Goal: Information Seeking & Learning: Learn about a topic

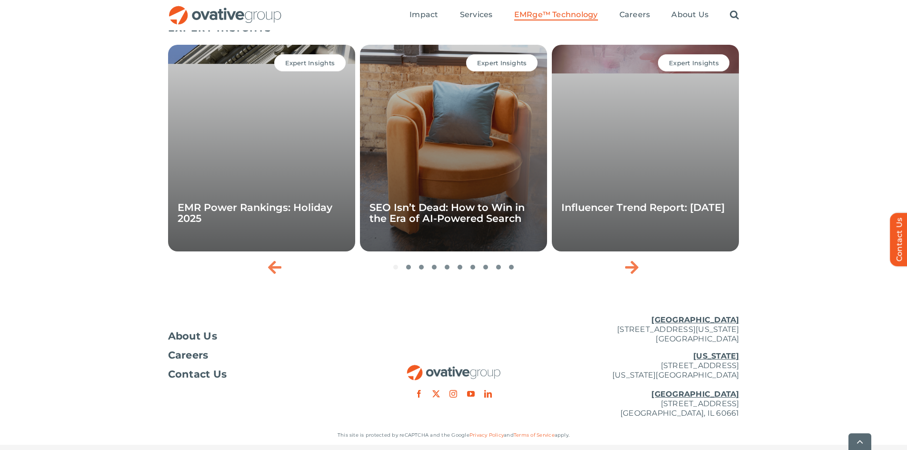
scroll to position [3177, 0]
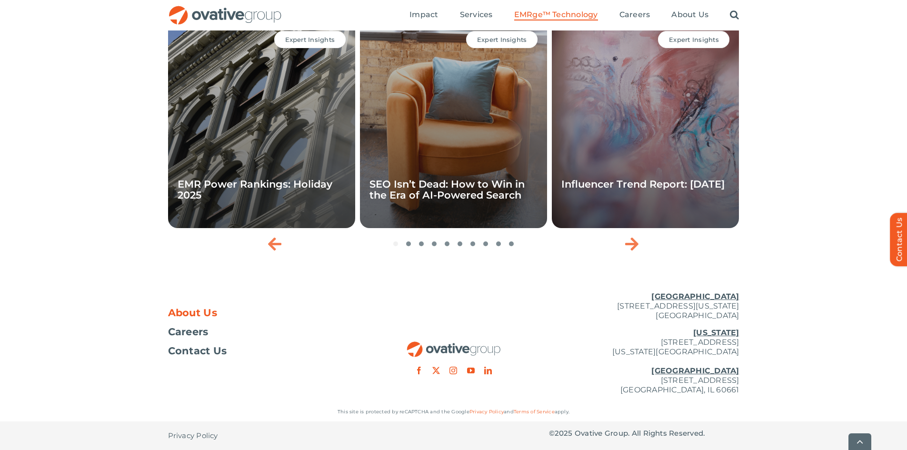
click at [198, 316] on span "About Us" at bounding box center [193, 313] width 50 height 10
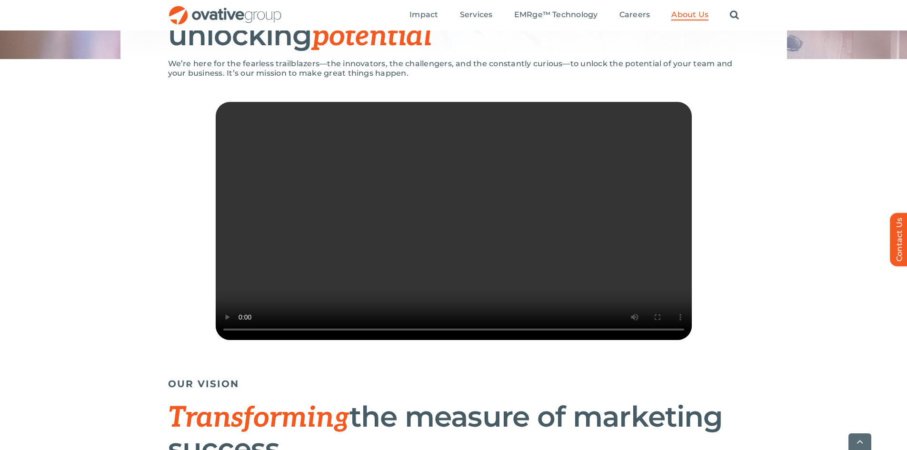
scroll to position [190, 0]
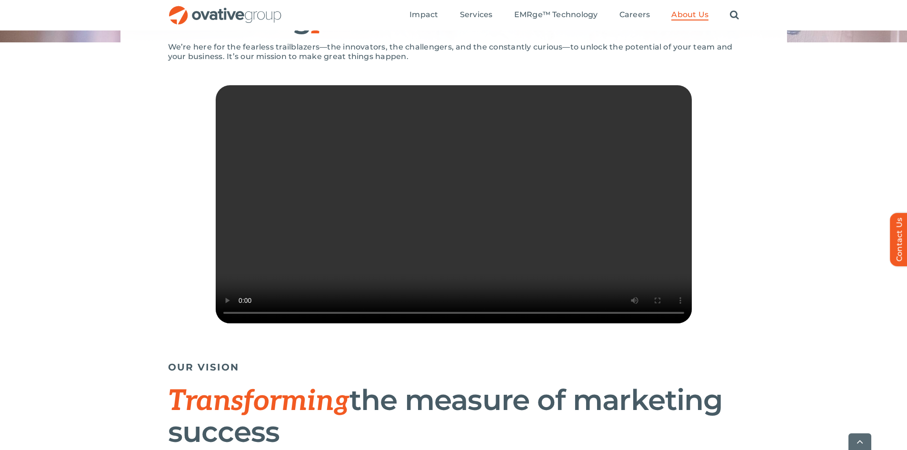
click at [546, 200] on video "Sorry, your browser doesn't support embedded videos." at bounding box center [454, 204] width 476 height 238
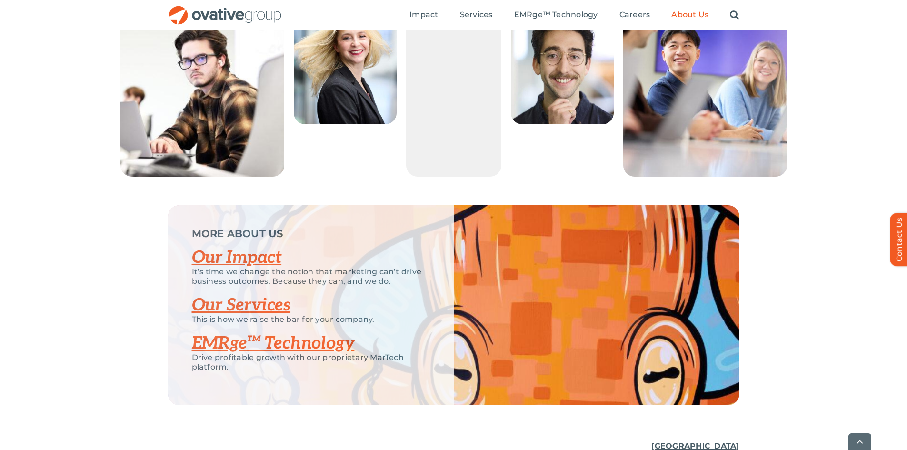
scroll to position [1952, 0]
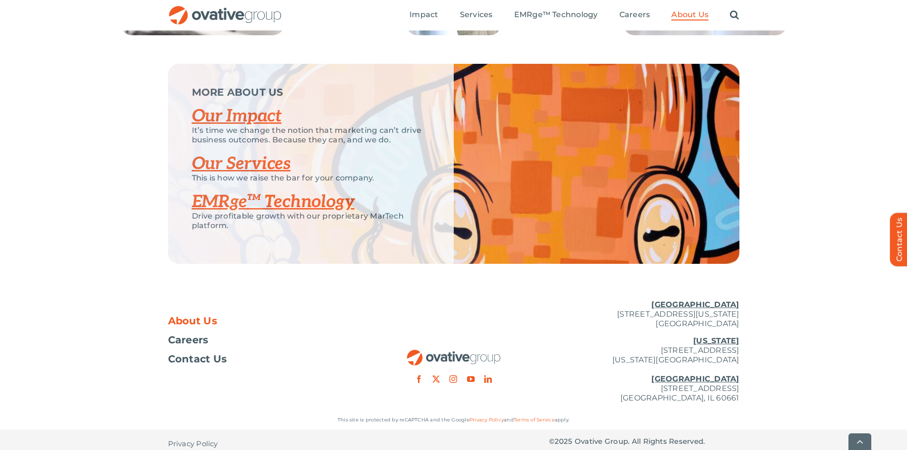
click at [243, 127] on link "Our Impact" at bounding box center [237, 116] width 90 height 21
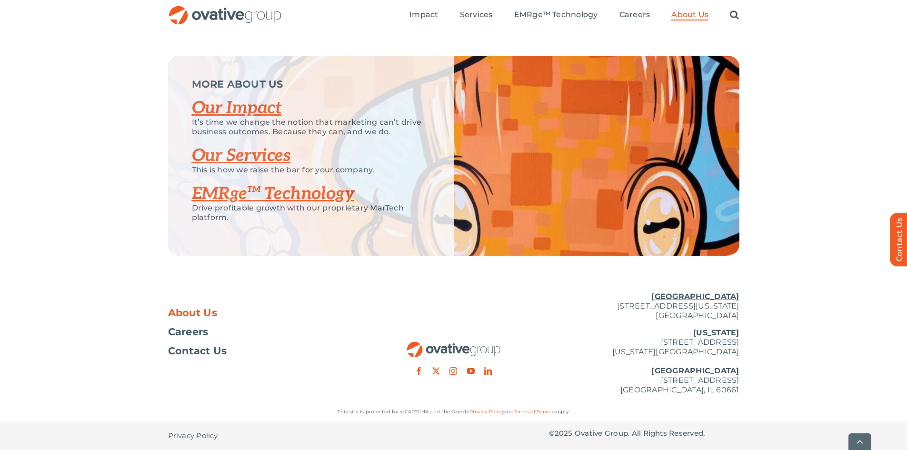
scroll to position [1990, 0]
click at [193, 334] on span "Careers" at bounding box center [188, 332] width 40 height 10
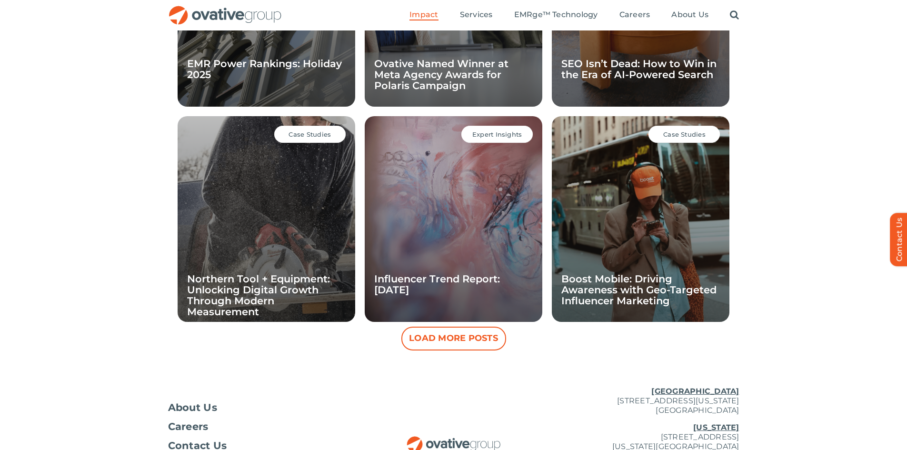
scroll to position [831, 0]
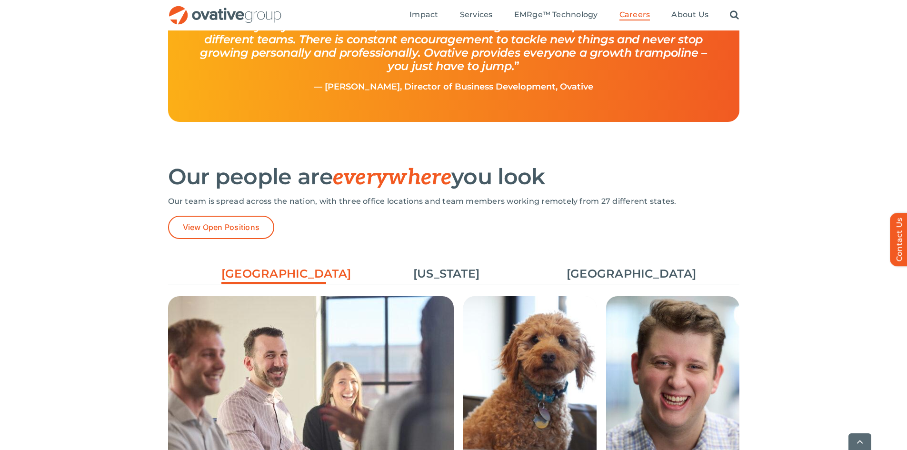
scroll to position [1380, 0]
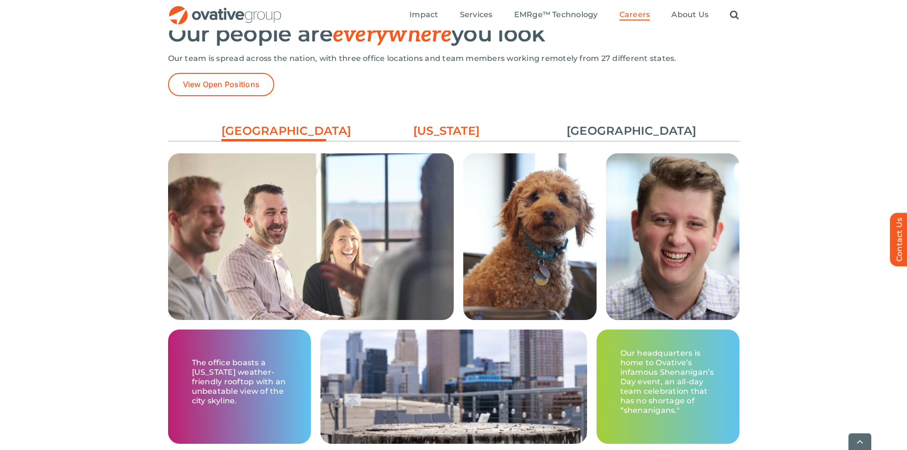
click at [432, 128] on link "[US_STATE]" at bounding box center [446, 131] width 105 height 16
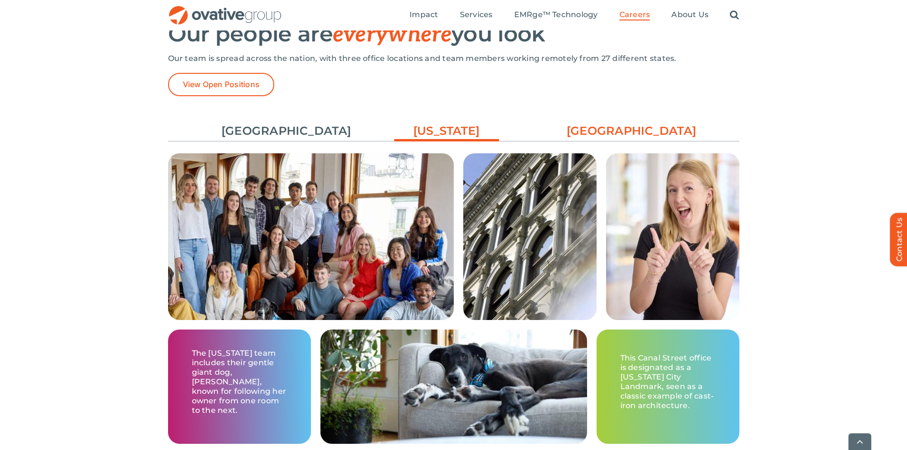
click at [607, 135] on link "[GEOGRAPHIC_DATA]" at bounding box center [618, 131] width 105 height 16
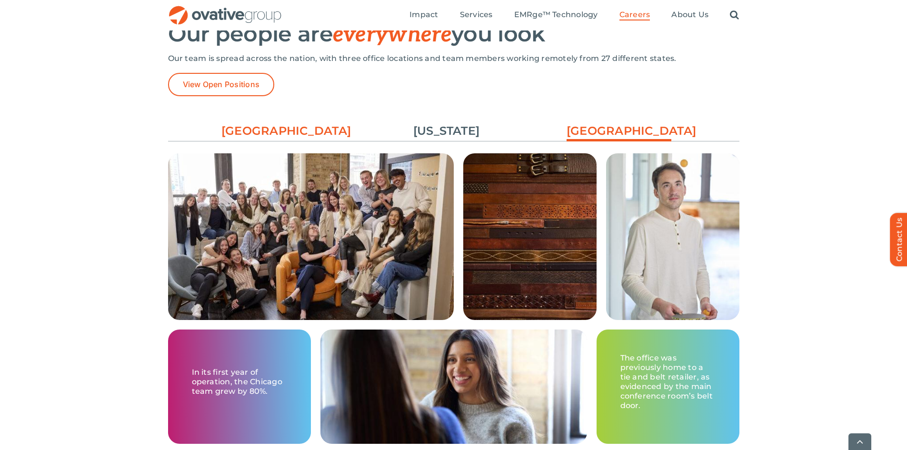
click at [303, 124] on link "[GEOGRAPHIC_DATA]" at bounding box center [273, 131] width 105 height 16
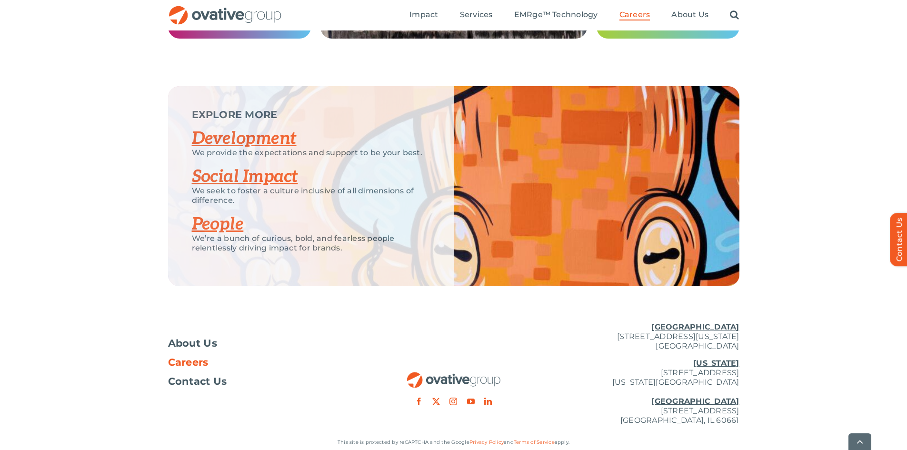
scroll to position [1809, 0]
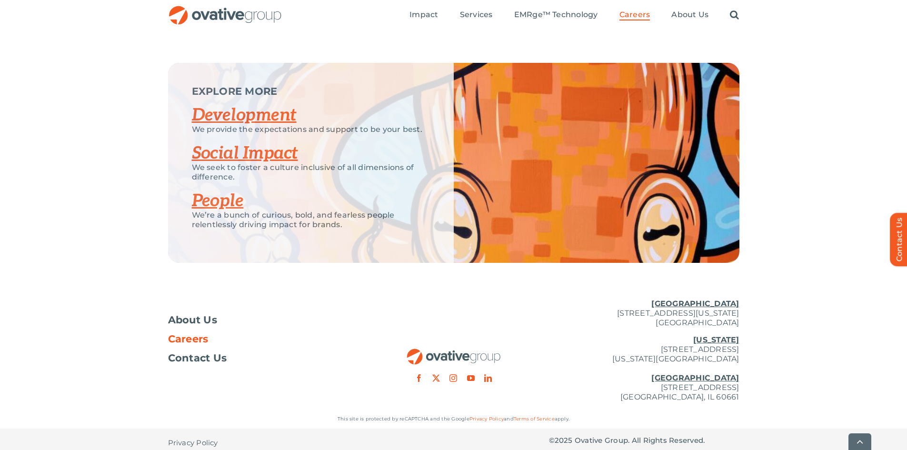
click at [225, 201] on link "People" at bounding box center [218, 200] width 52 height 21
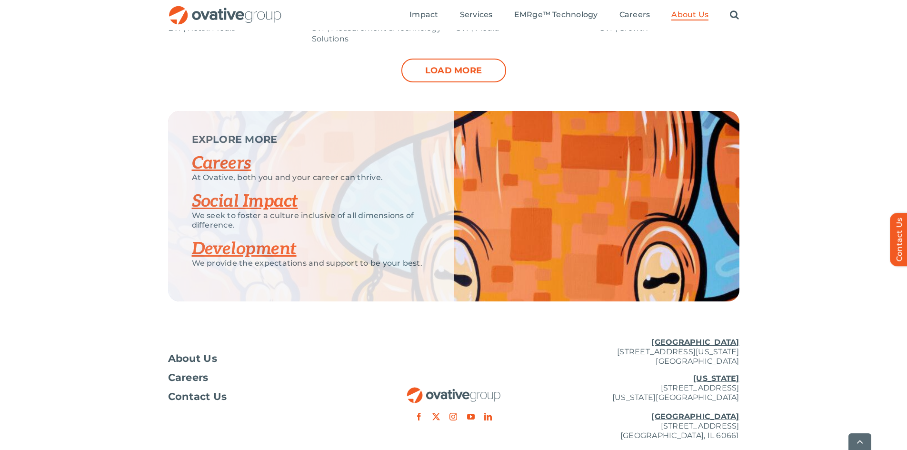
scroll to position [1190, 0]
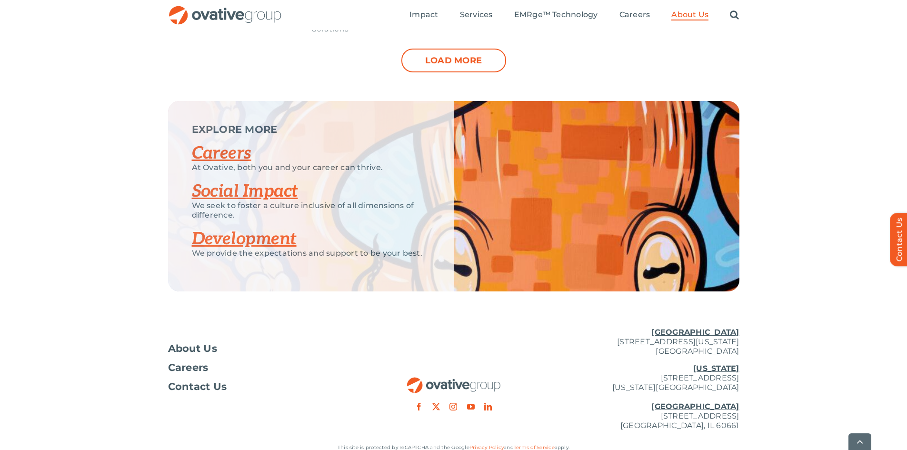
click at [248, 240] on link "Development" at bounding box center [244, 238] width 105 height 21
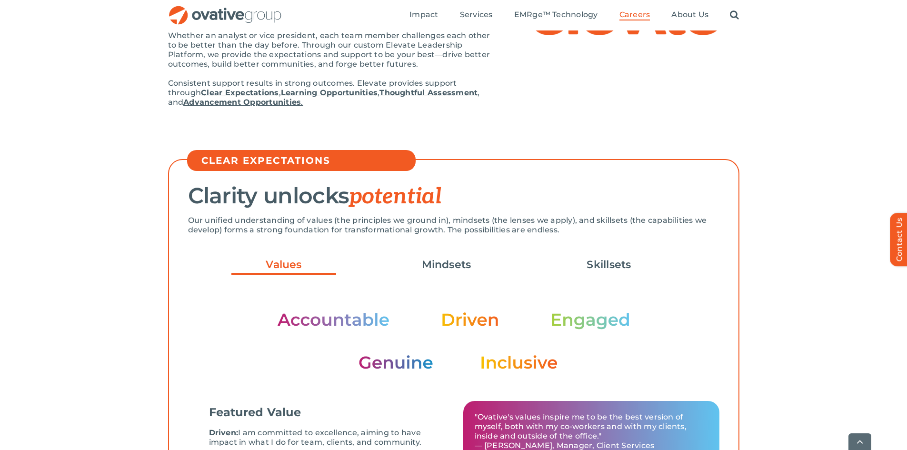
scroll to position [190, 0]
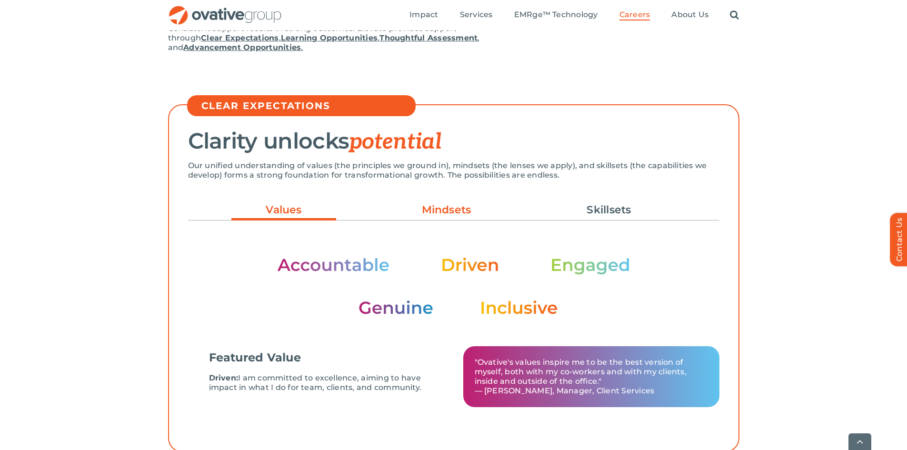
click at [427, 213] on link "Mindsets" at bounding box center [446, 210] width 105 height 16
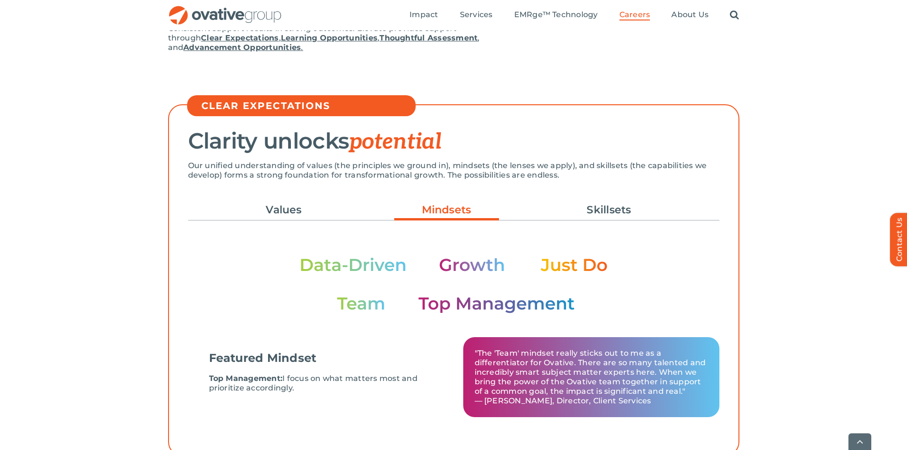
scroll to position [238, 0]
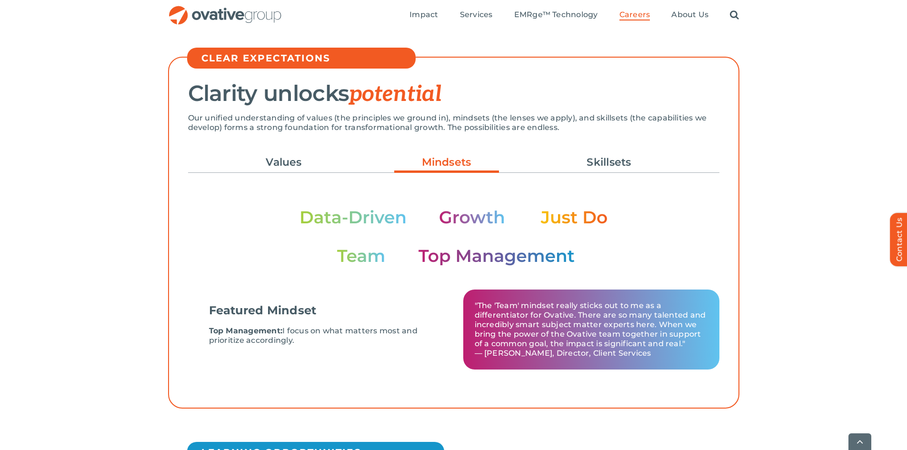
click at [625, 142] on div "Values Mindsets Skillsets Featured Value Driven: I am committed to excellence, …" at bounding box center [453, 265] width 531 height 247
click at [618, 160] on link "Skillsets" at bounding box center [608, 162] width 105 height 16
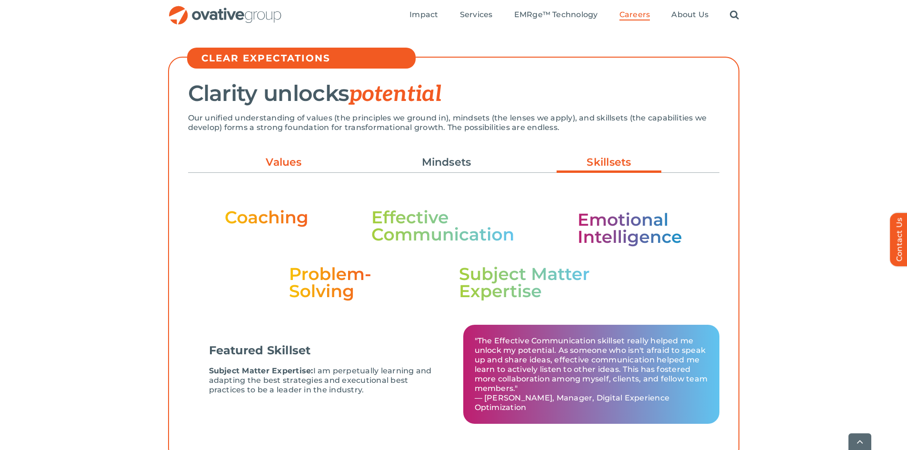
click at [284, 164] on link "Values" at bounding box center [283, 162] width 105 height 16
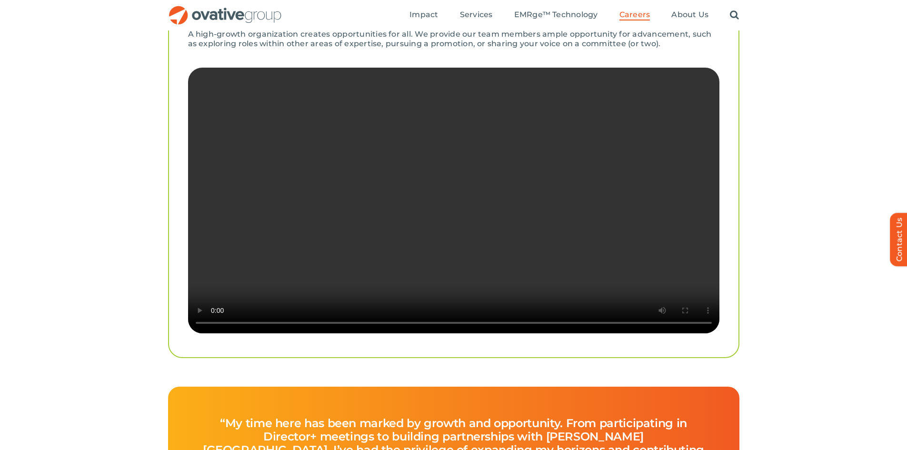
scroll to position [1809, 0]
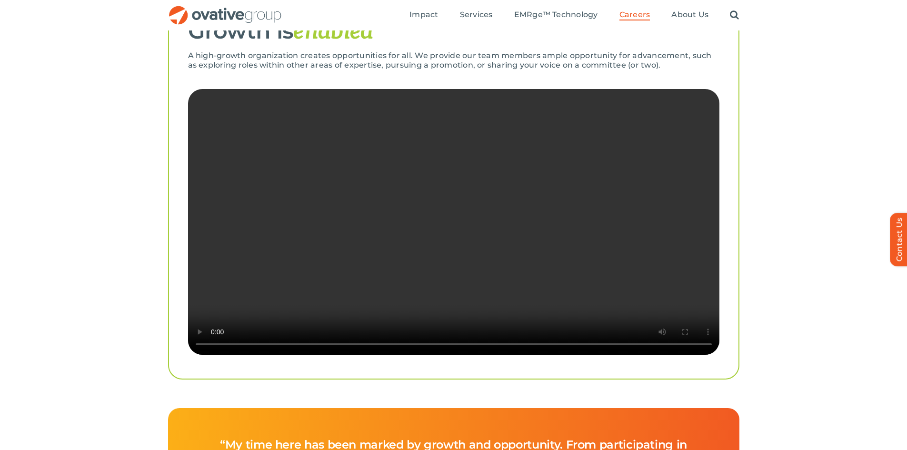
click at [555, 302] on video "Sorry, your browser doesn't support embedded videos." at bounding box center [453, 222] width 531 height 266
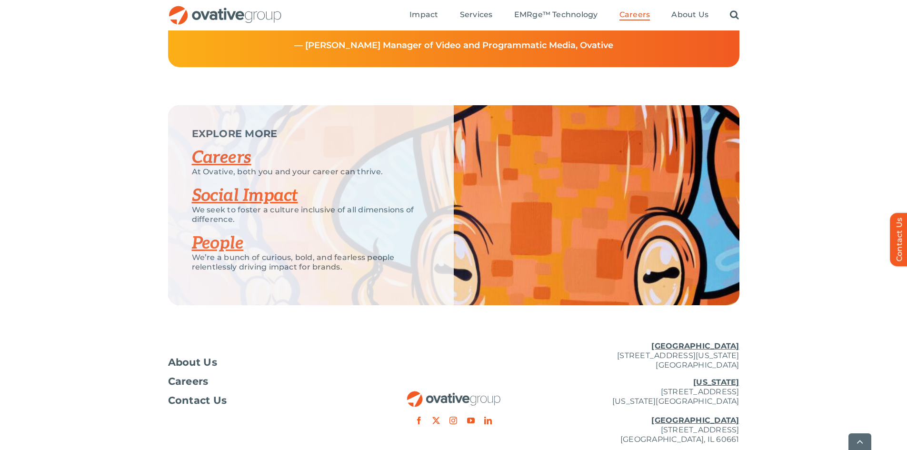
scroll to position [2285, 0]
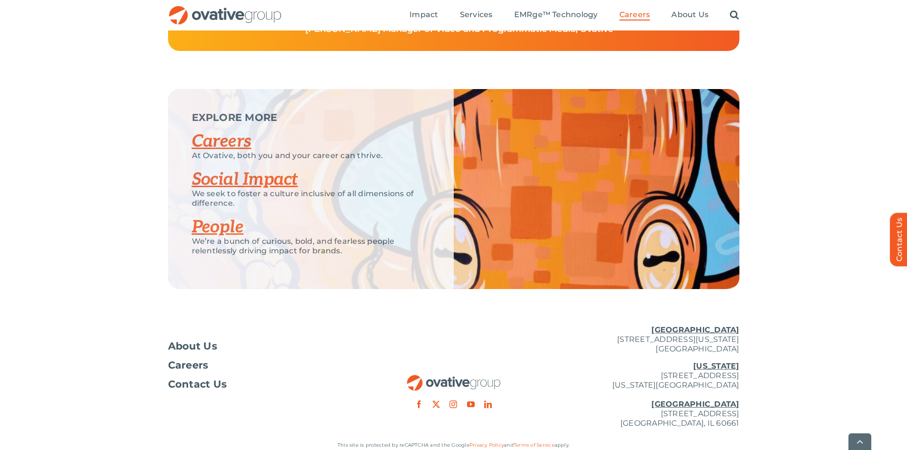
click at [251, 190] on link "Social Impact" at bounding box center [245, 179] width 106 height 21
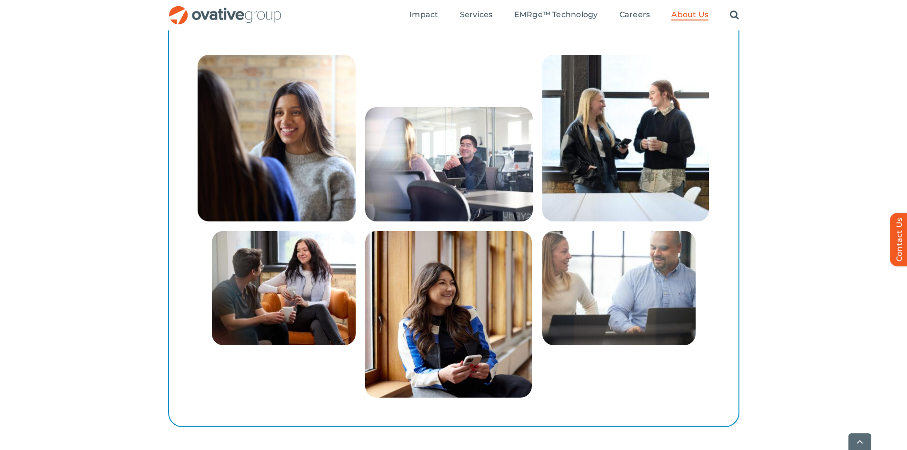
scroll to position [1725, 0]
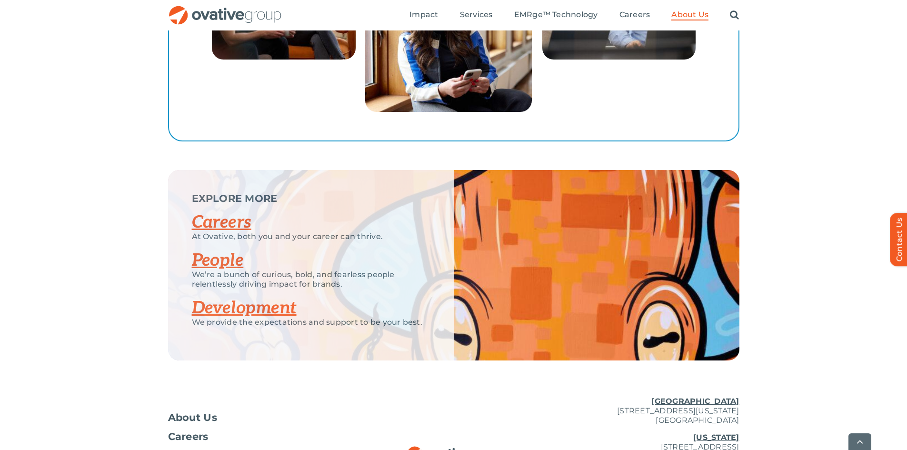
click at [233, 252] on link "People" at bounding box center [218, 260] width 52 height 21
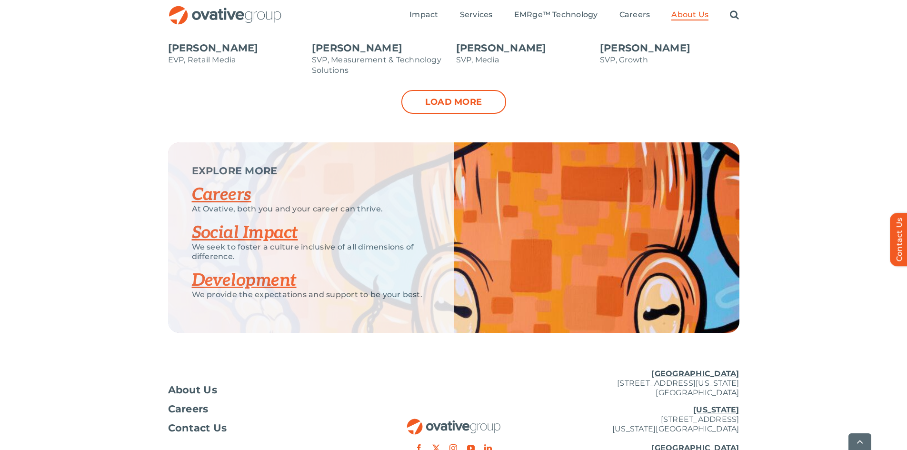
scroll to position [1190, 0]
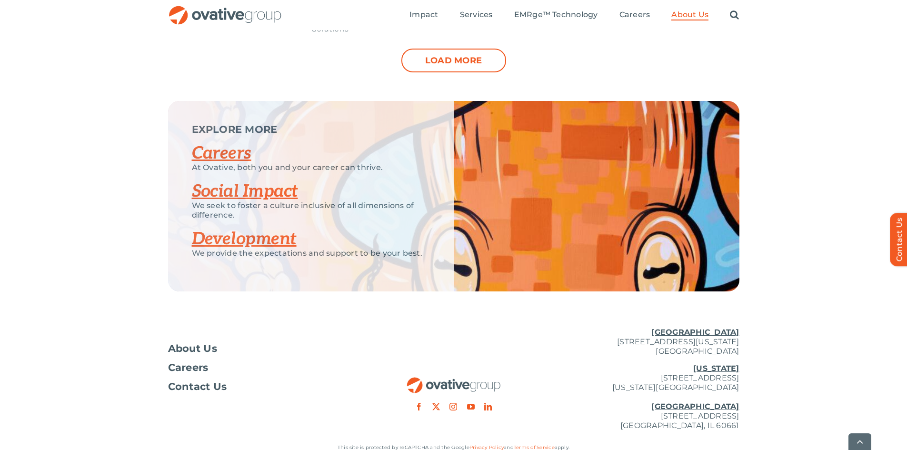
click at [262, 243] on link "Development" at bounding box center [244, 238] width 105 height 21
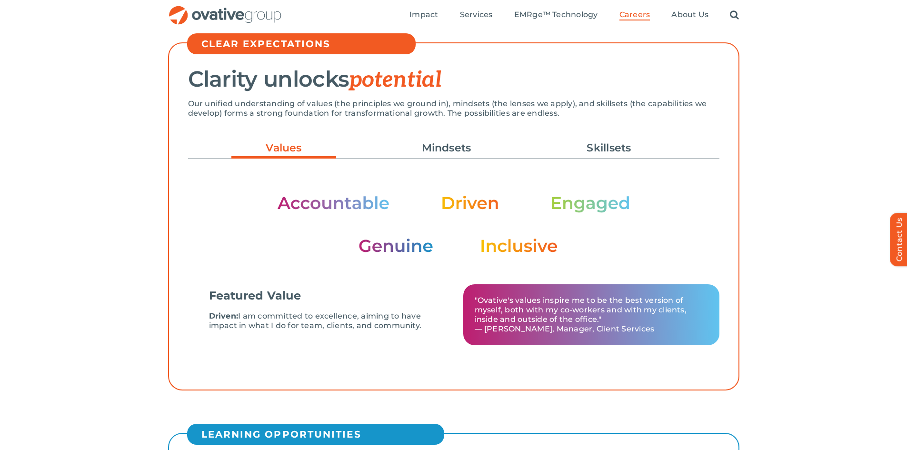
scroll to position [238, 0]
